Goal: Check status: Check status

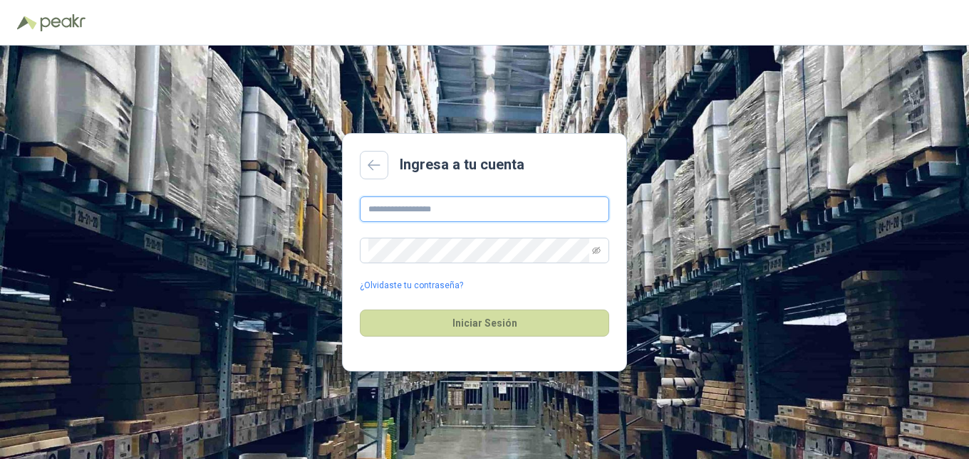
click at [460, 213] on input "text" at bounding box center [484, 210] width 249 height 26
type input "**********"
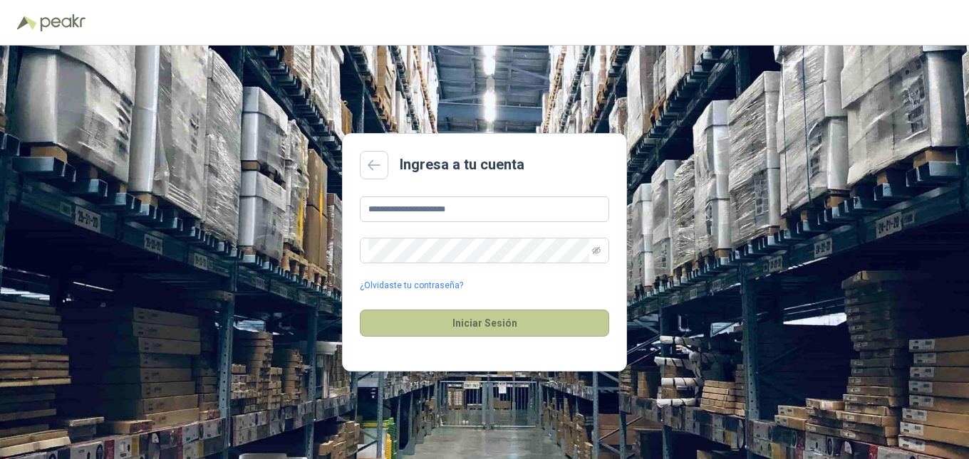
click at [424, 323] on button "Iniciar Sesión" at bounding box center [484, 323] width 249 height 27
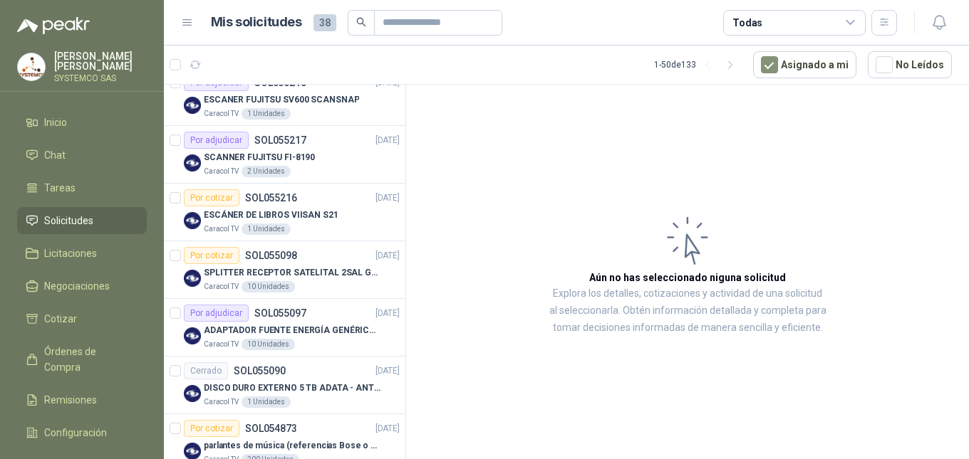
scroll to position [427, 0]
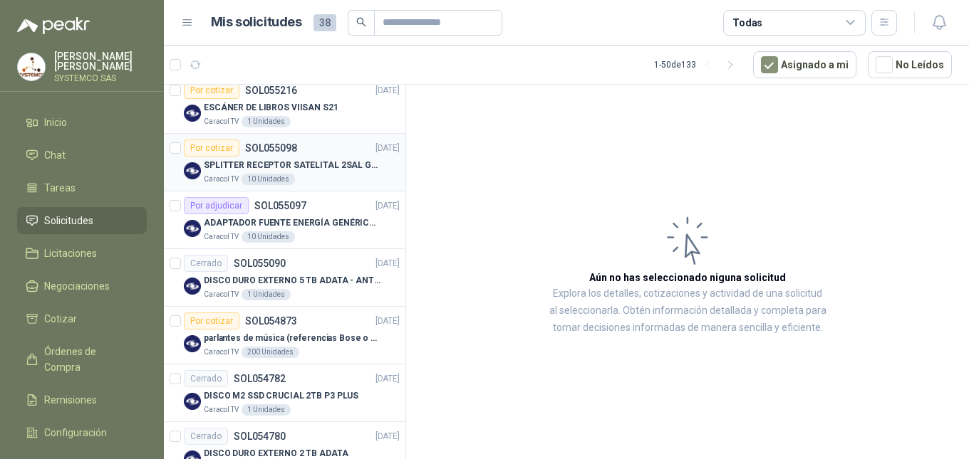
click at [317, 155] on div "Por cotizar SOL055098 [DATE]" at bounding box center [292, 148] width 216 height 17
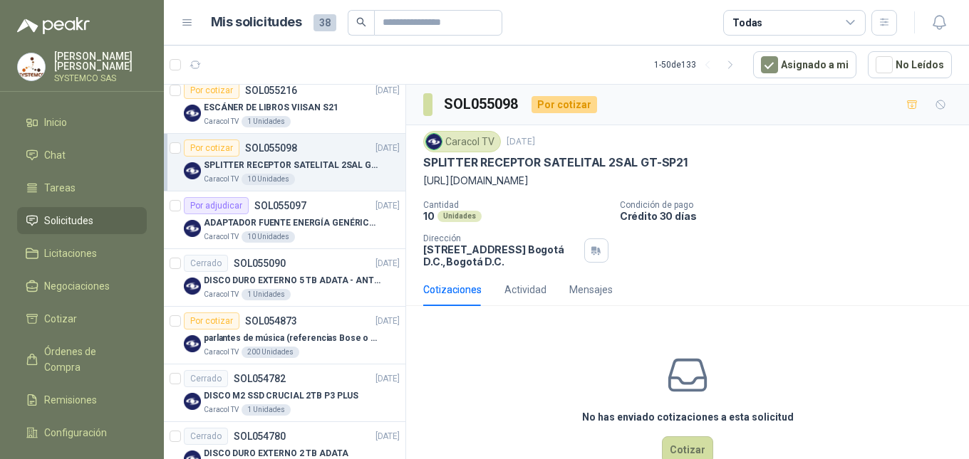
drag, startPoint x: 566, startPoint y: 184, endPoint x: 422, endPoint y: 184, distance: 143.9
click at [422, 184] on div "Caracol TV [DATE] SPLITTER RECEPTOR SATELITAL 2SAL GT-SP21 [URL][DOMAIN_NAME] C…" at bounding box center [687, 199] width 563 height 148
copy p "[URL][DOMAIN_NAME]"
click at [815, 207] on p "Condición de pago" at bounding box center [791, 205] width 343 height 10
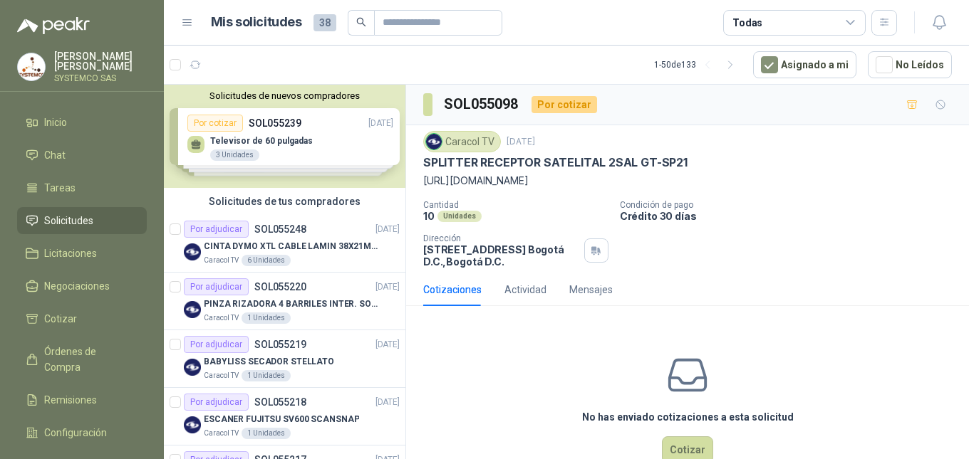
click at [72, 69] on p "[PERSON_NAME]" at bounding box center [100, 61] width 93 height 20
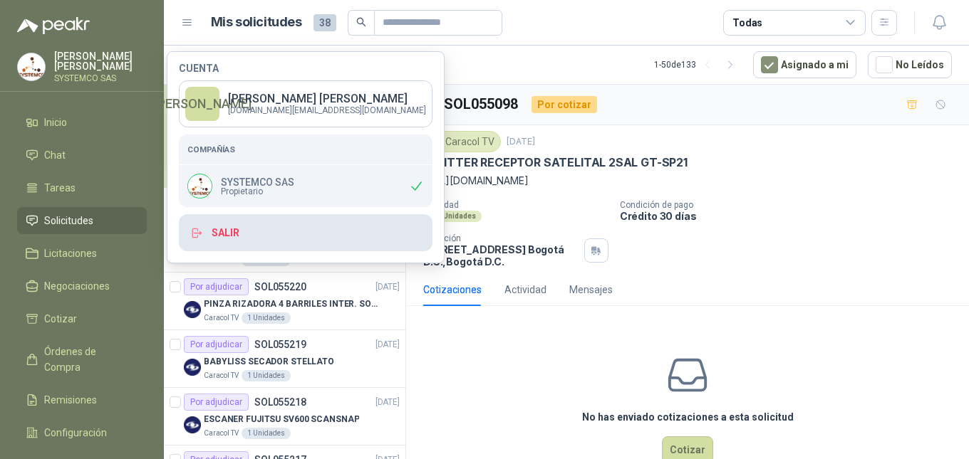
click at [201, 241] on button "Salir" at bounding box center [306, 232] width 254 height 37
